Goal: Find contact information: Find contact information

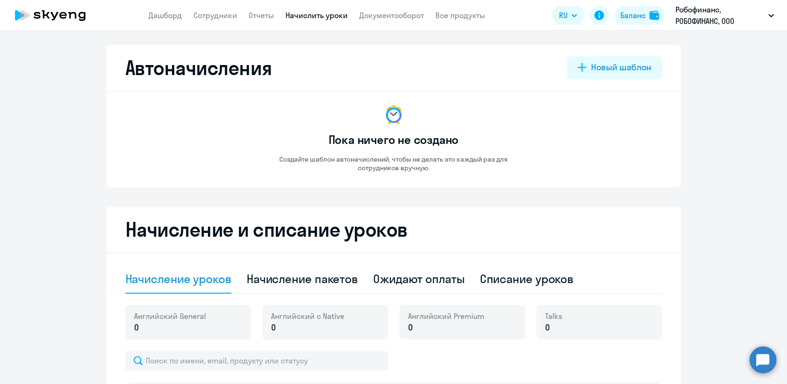
select select "10"
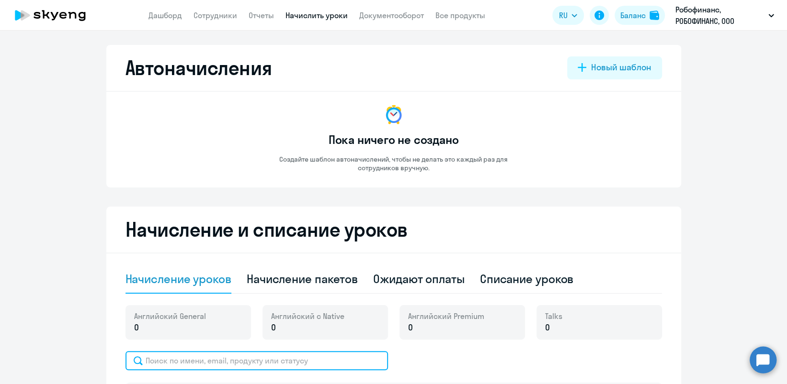
click at [201, 353] on input "text" at bounding box center [256, 360] width 262 height 19
type input "r"
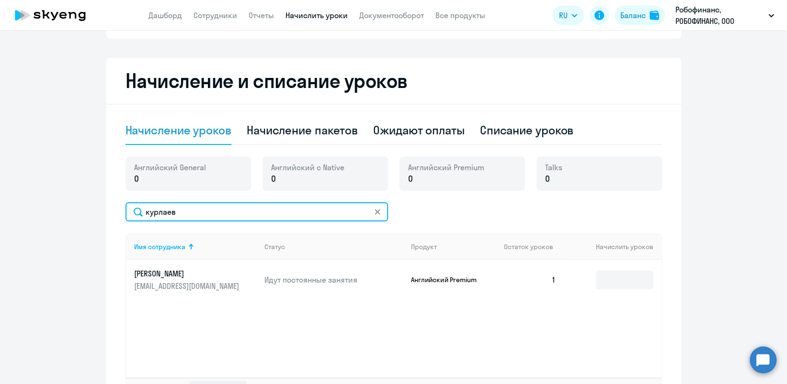
scroll to position [223, 0]
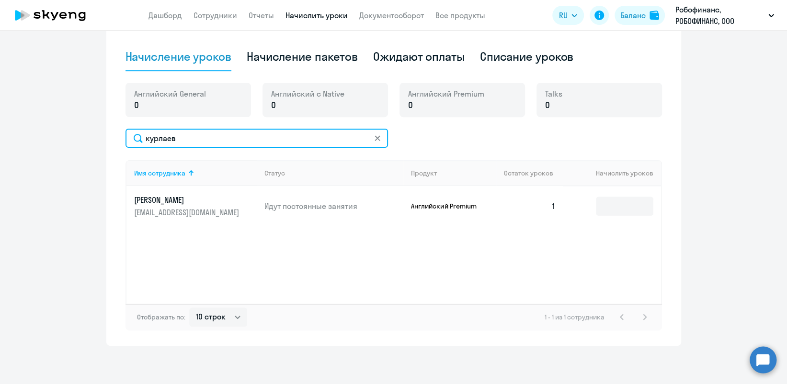
type input "курлаев"
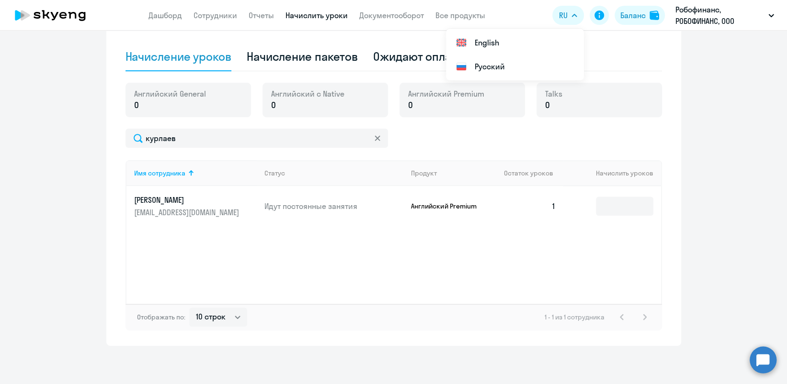
click at [221, 201] on p "[PERSON_NAME]" at bounding box center [187, 200] width 107 height 11
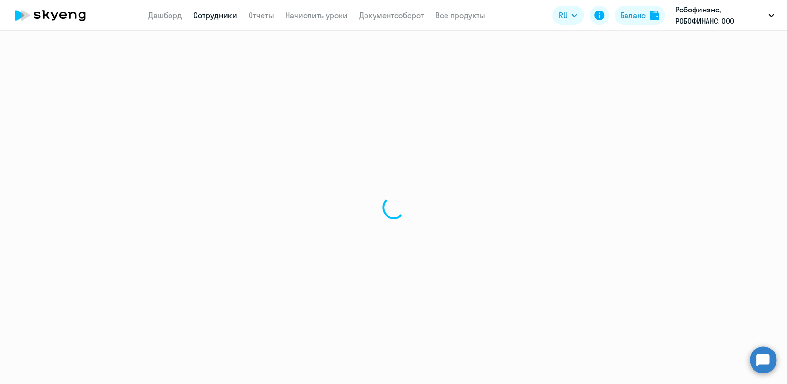
select select "english"
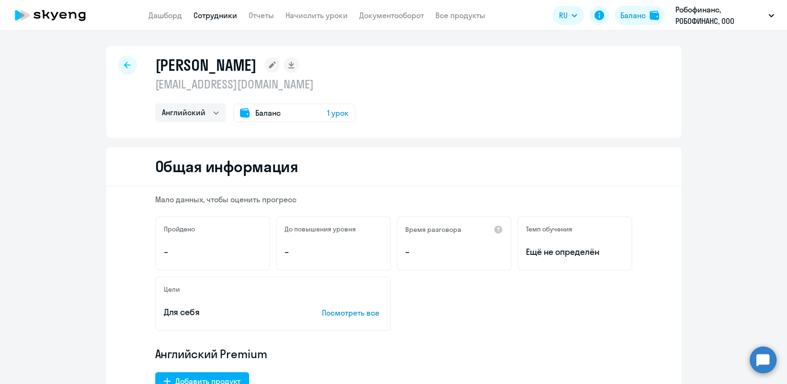
drag, startPoint x: 279, startPoint y: 88, endPoint x: 143, endPoint y: 83, distance: 135.6
click at [143, 83] on div "[PERSON_NAME] [EMAIL_ADDRESS][DOMAIN_NAME] Английский Баланс 1 урок" at bounding box center [393, 92] width 574 height 92
drag, startPoint x: 143, startPoint y: 83, endPoint x: 178, endPoint y: 84, distance: 35.0
copy p "[EMAIL_ADDRESS][DOMAIN_NAME]"
